Goal: Browse casually: Explore the website without a specific task or goal

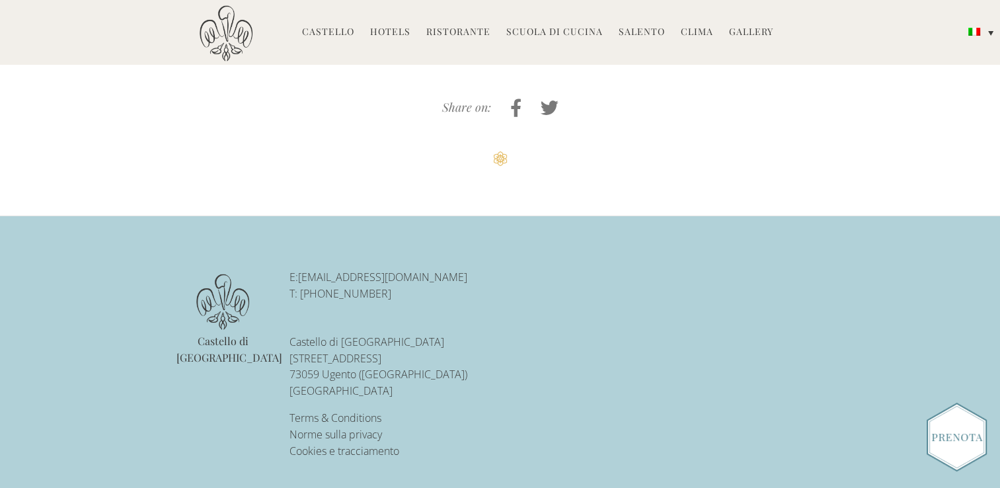
scroll to position [3187, 0]
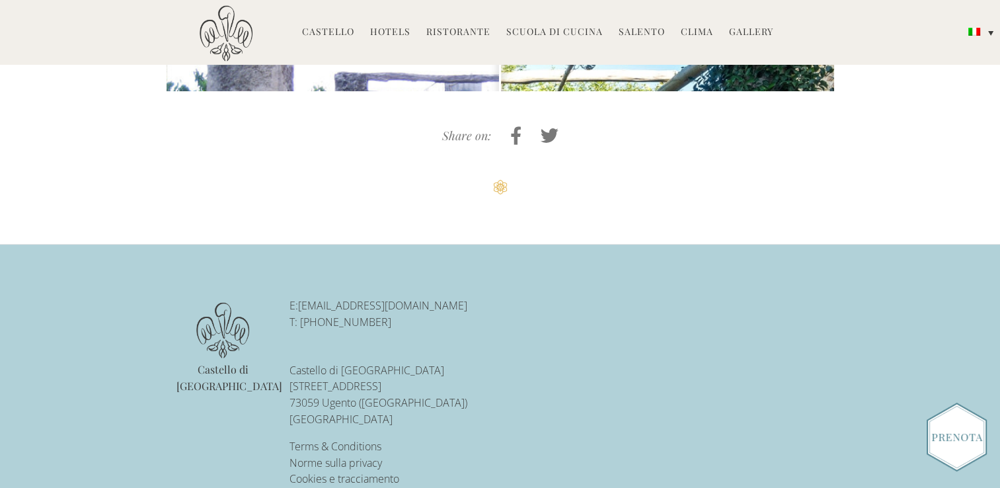
scroll to position [3283, 0]
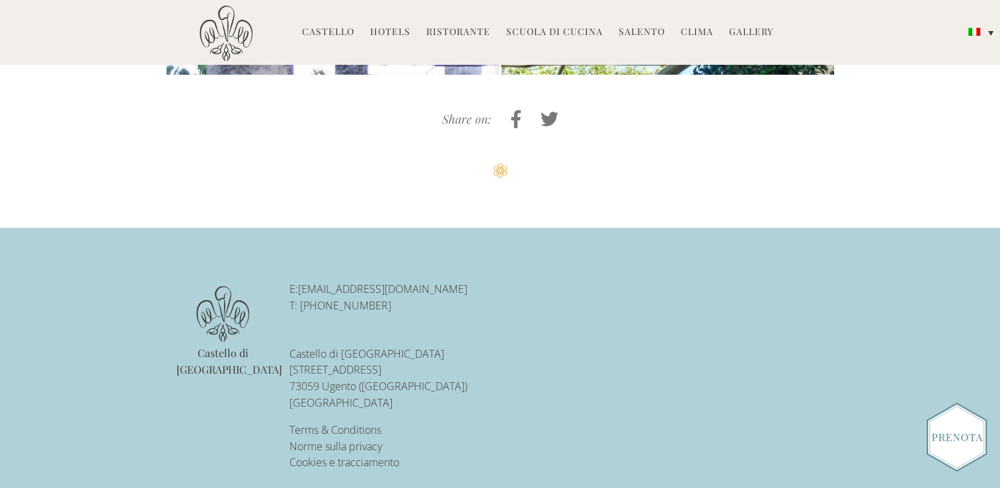
click at [453, 281] on p "E: reservations@castellodiugento.com T: +39-0833-1850-720" at bounding box center [425, 297] width 272 height 33
drag, startPoint x: 475, startPoint y: 297, endPoint x: 486, endPoint y: 311, distance: 17.4
click at [486, 311] on li "E: reservations@castellodiugento.com T: +39-0833-1850-720 Castello di Ugento Vi…" at bounding box center [425, 346] width 272 height 130
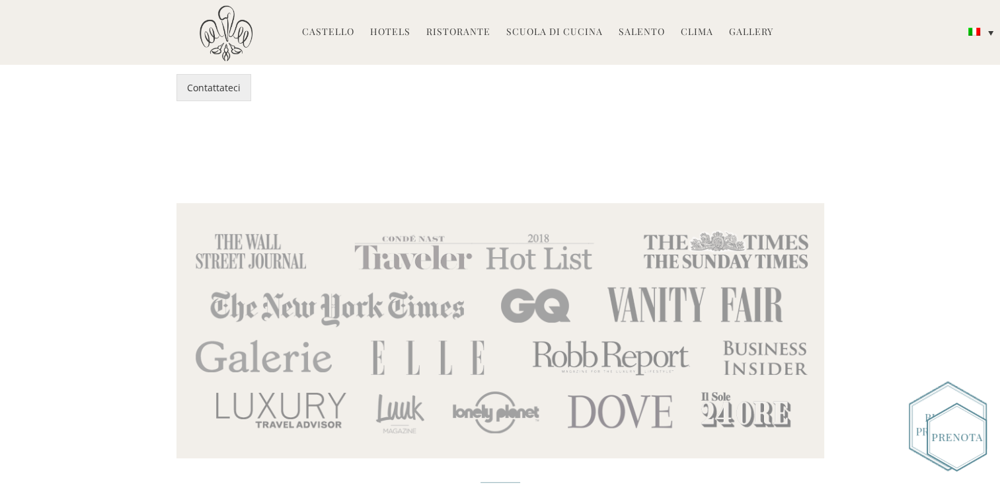
scroll to position [6050, 0]
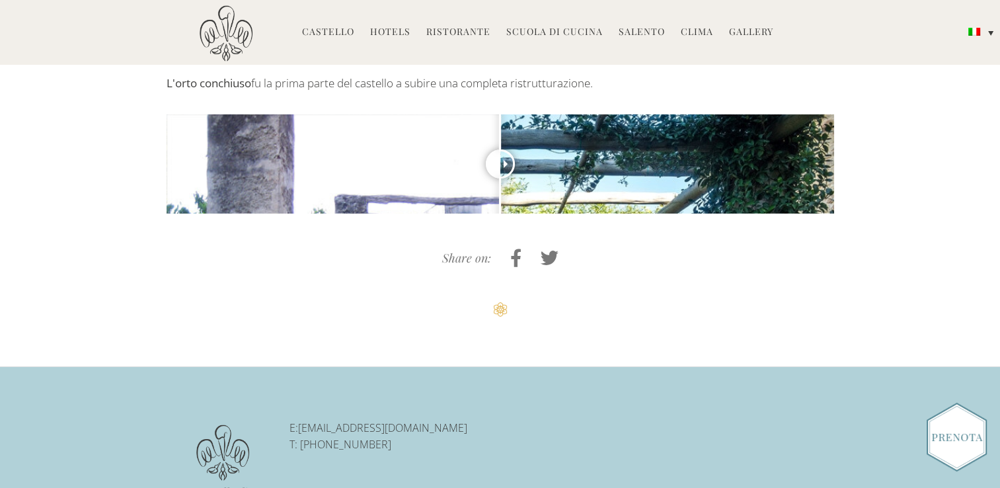
scroll to position [3238, 0]
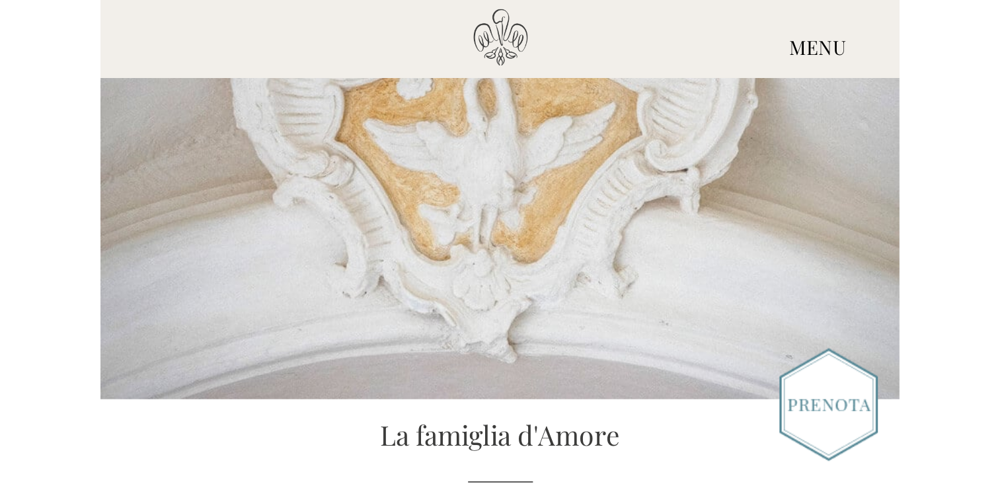
scroll to position [3187, 0]
